Goal: Task Accomplishment & Management: Use online tool/utility

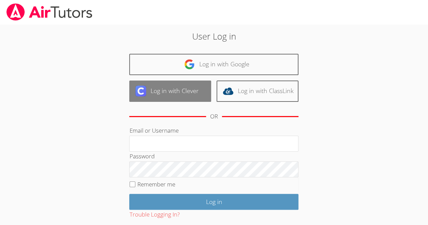
click at [189, 91] on link "Log in with Clever" at bounding box center [170, 91] width 82 height 21
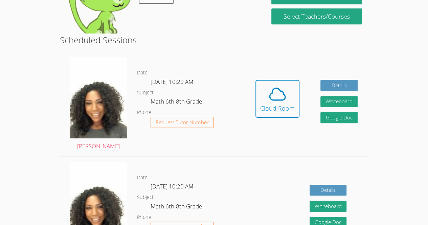
scroll to position [150, 0]
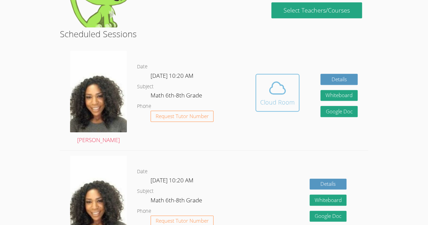
click at [268, 85] on icon at bounding box center [277, 88] width 19 height 19
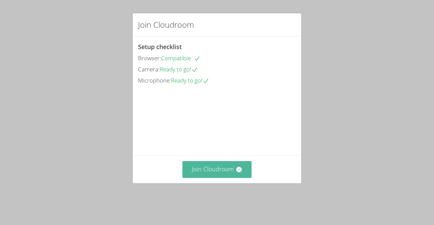
click at [209, 176] on button "Join Cloudroom" at bounding box center [216, 169] width 69 height 17
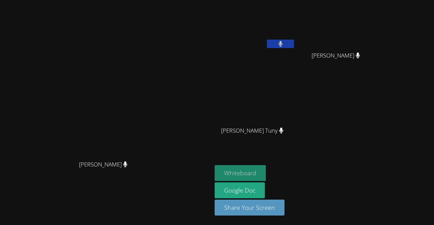
click at [266, 170] on button "Whiteboard" at bounding box center [239, 173] width 51 height 16
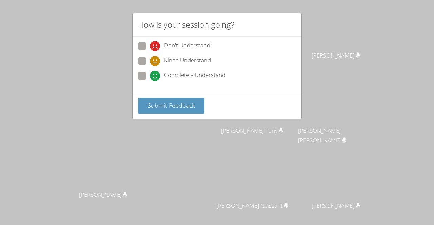
click at [200, 73] on span "Completely Understand" at bounding box center [194, 76] width 61 height 10
click at [155, 73] on input "Completely Understand" at bounding box center [153, 75] width 6 height 6
radio input "true"
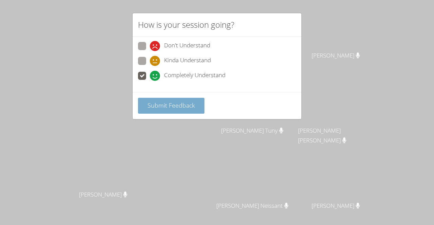
click at [179, 101] on span "Submit Feedback" at bounding box center [170, 105] width 47 height 8
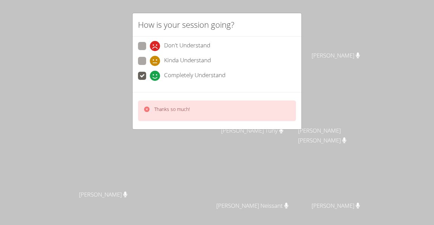
click at [184, 111] on p "Thanks so much!" at bounding box center [172, 109] width 36 height 7
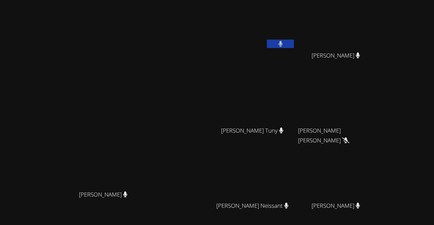
click at [55, 71] on video at bounding box center [106, 129] width 102 height 116
